Goal: Find specific page/section: Find specific page/section

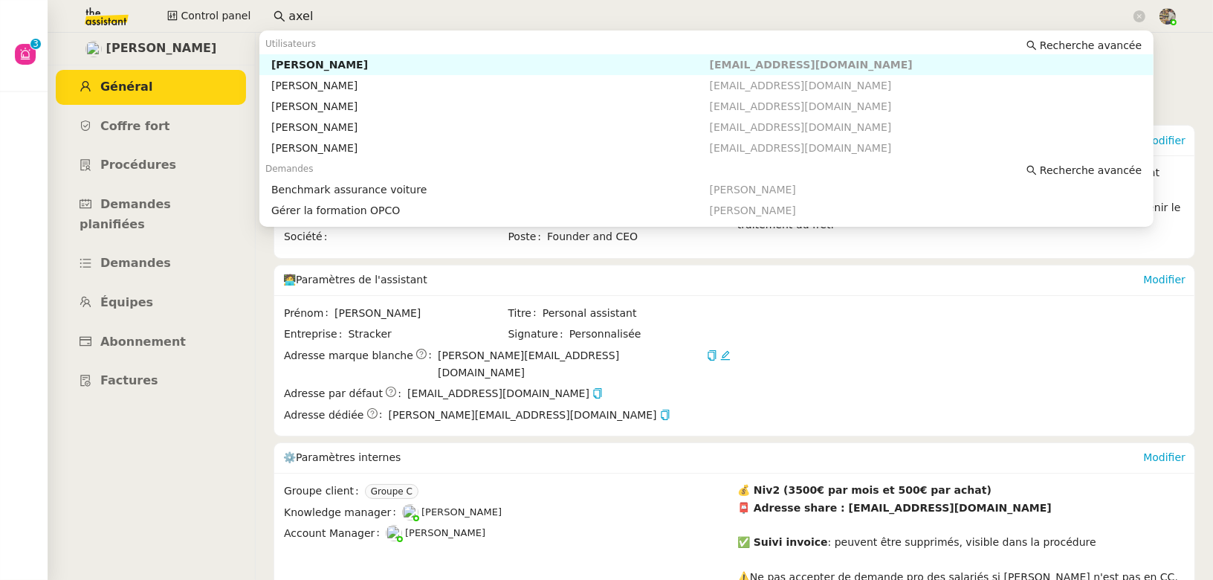
click at [330, 23] on input "axel" at bounding box center [709, 17] width 842 height 20
type input "a"
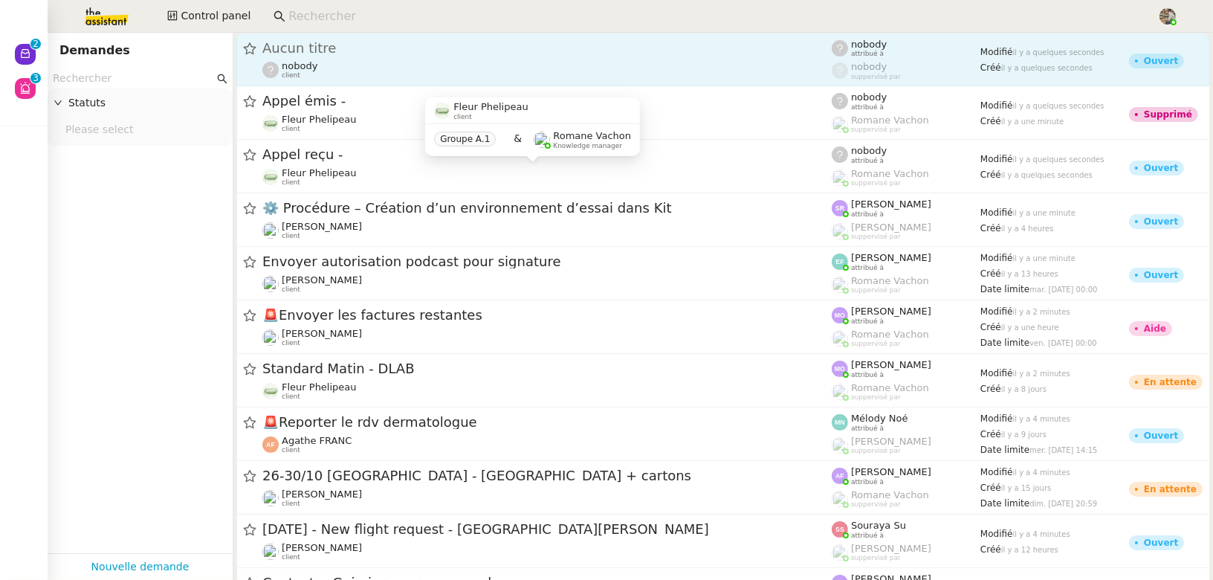
click at [341, 44] on div "Aucun titre" at bounding box center [546, 48] width 569 height 13
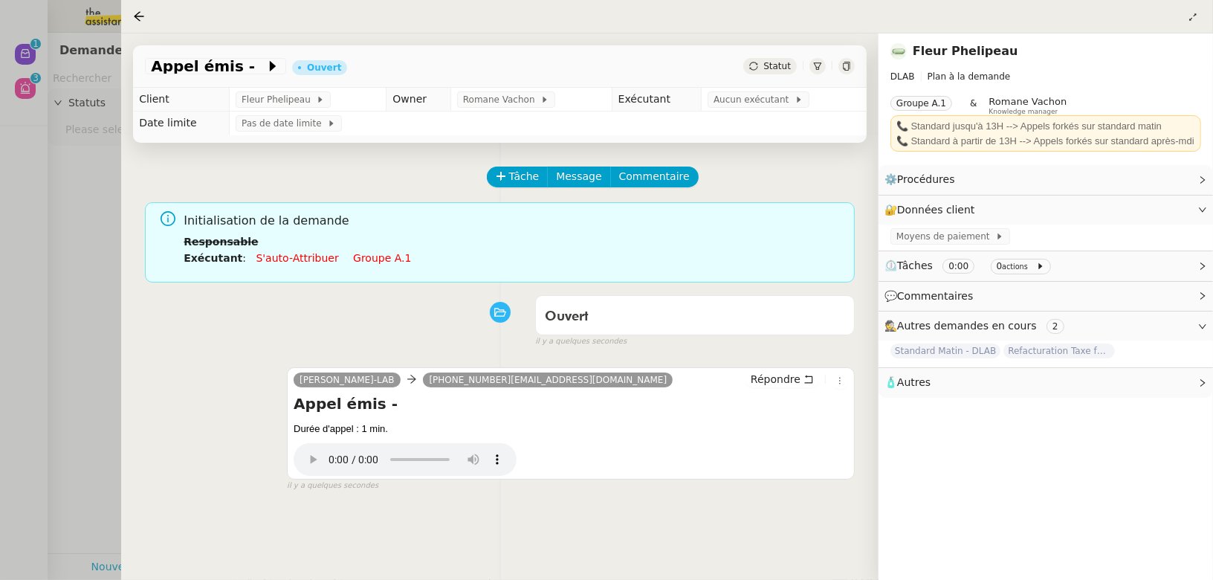
click at [74, 268] on div at bounding box center [606, 290] width 1213 height 580
